Goal: Check status

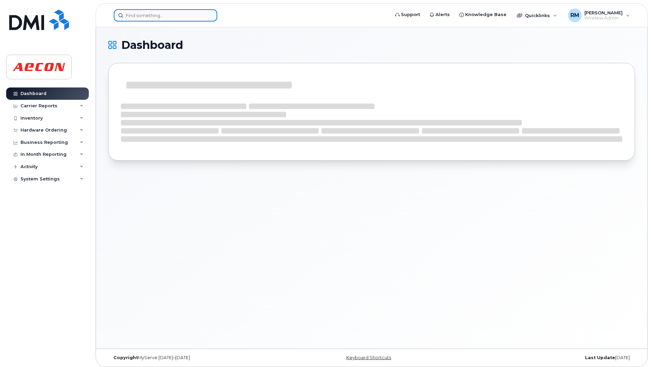
click at [130, 10] on input at bounding box center [165, 15] width 103 height 12
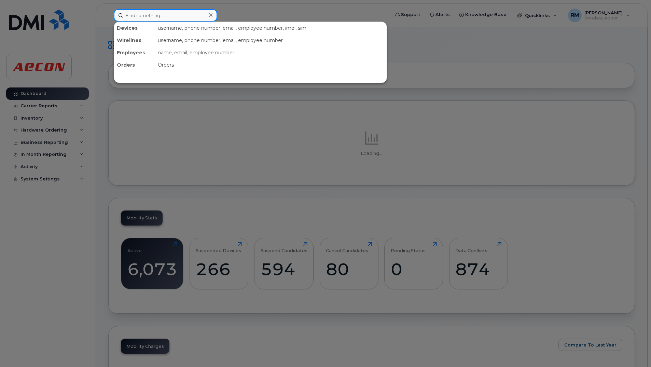
click at [130, 10] on input at bounding box center [165, 15] width 103 height 12
paste input "30002797"
click at [130, 10] on input "30002797" at bounding box center [165, 15] width 103 height 12
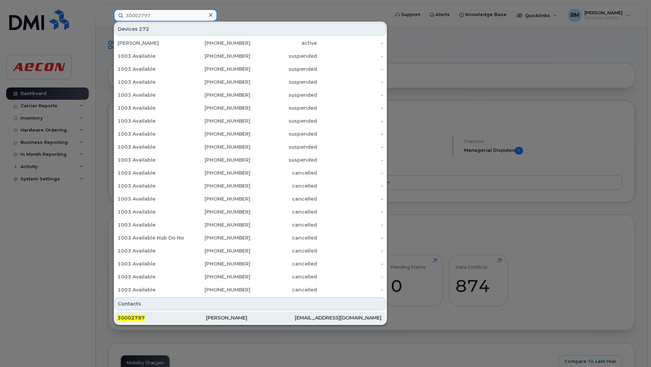
type input "30002797"
click at [134, 317] on span "30002797" at bounding box center [130, 318] width 27 height 6
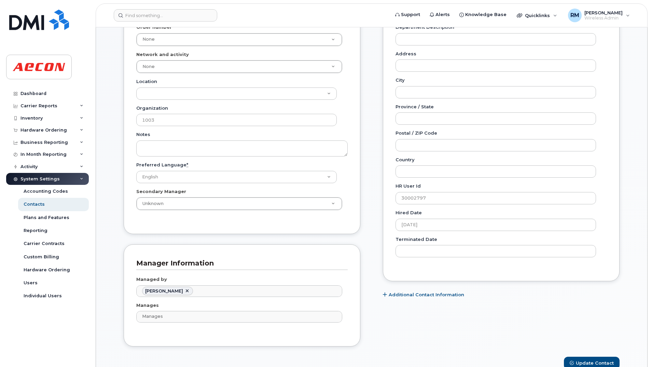
scroll to position [527, 0]
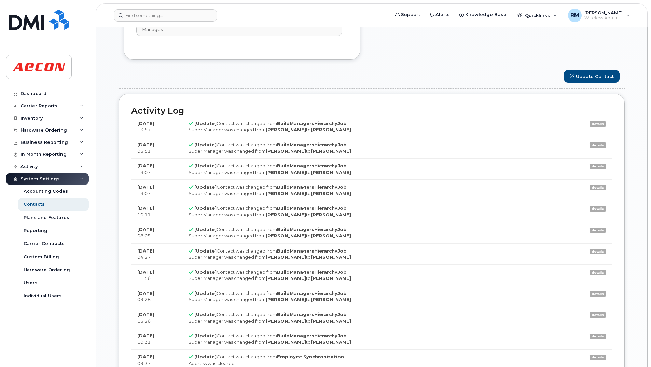
click at [247, 125] on td "[Update] Contact was changed from BuildManagersHierarchyJob Super Manager was c…" at bounding box center [376, 126] width 388 height 21
click at [154, 124] on strong "[DATE]" at bounding box center [145, 123] width 17 height 5
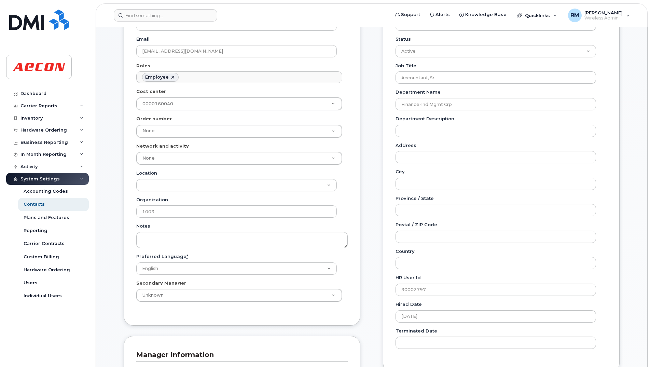
scroll to position [155, 0]
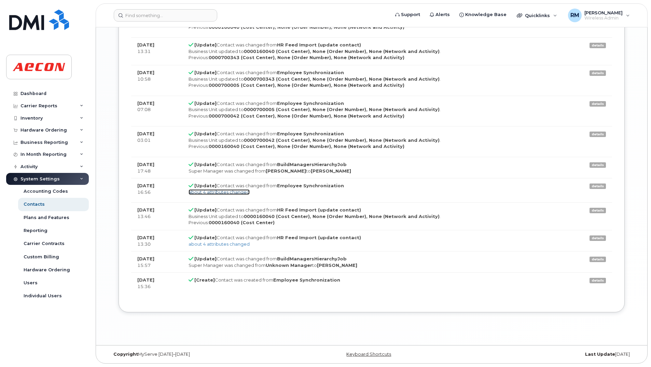
click at [231, 191] on link "about 4 attributes changed" at bounding box center [219, 191] width 61 height 5
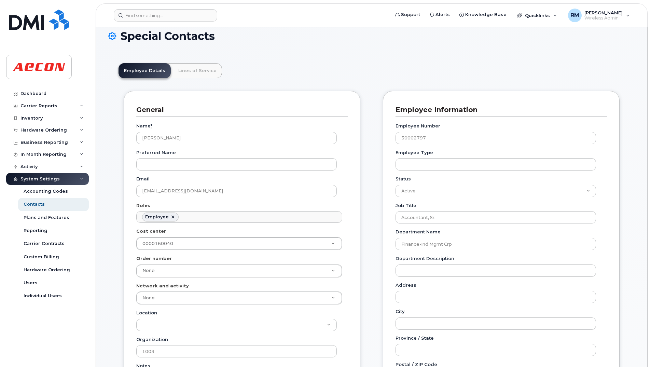
scroll to position [0, 0]
